Goal: Download file/media

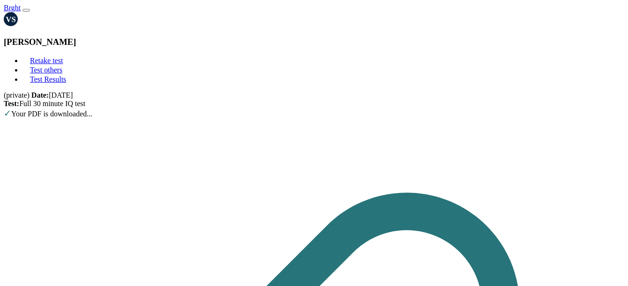
click at [0, 0] on span "Download PDF" at bounding box center [0, 0] width 0 height 0
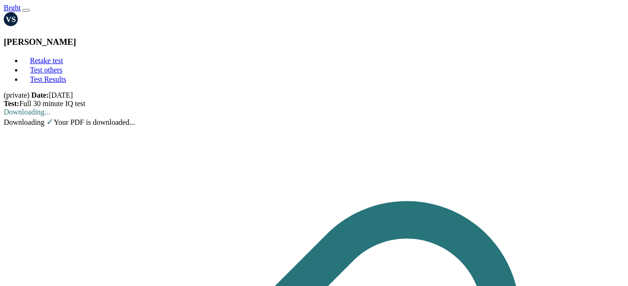
click at [0, 0] on span "Download PDF" at bounding box center [0, 0] width 0 height 0
